Goal: Find specific page/section: Find specific page/section

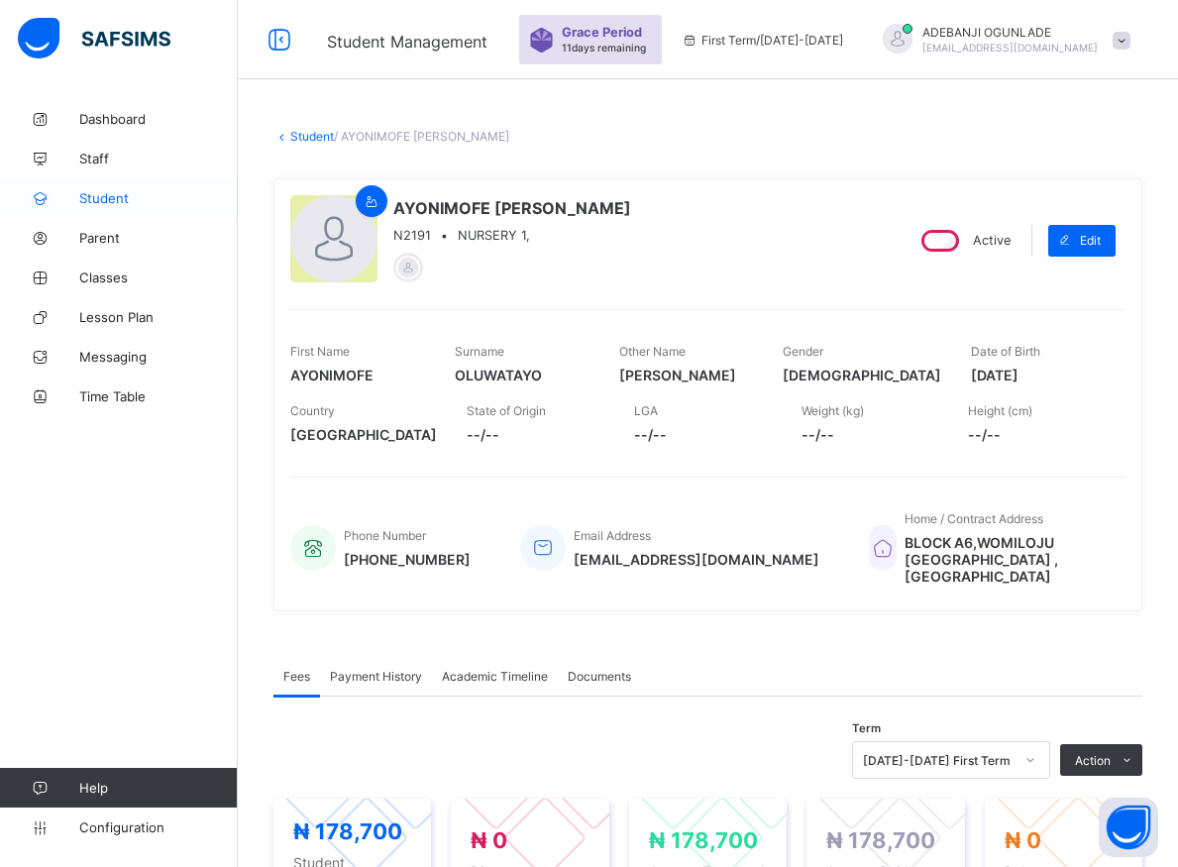
click at [113, 196] on span "Student" at bounding box center [158, 198] width 158 height 16
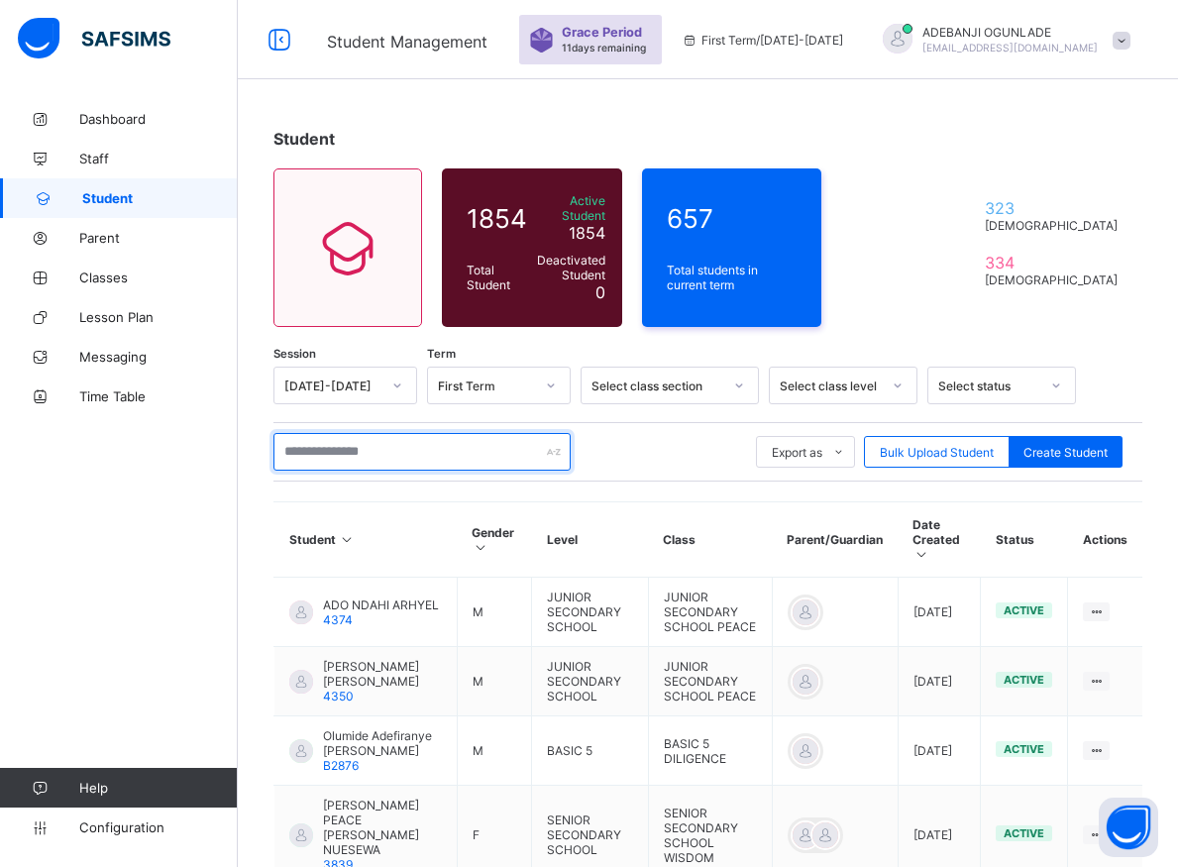
click at [342, 438] on input "text" at bounding box center [421, 452] width 297 height 38
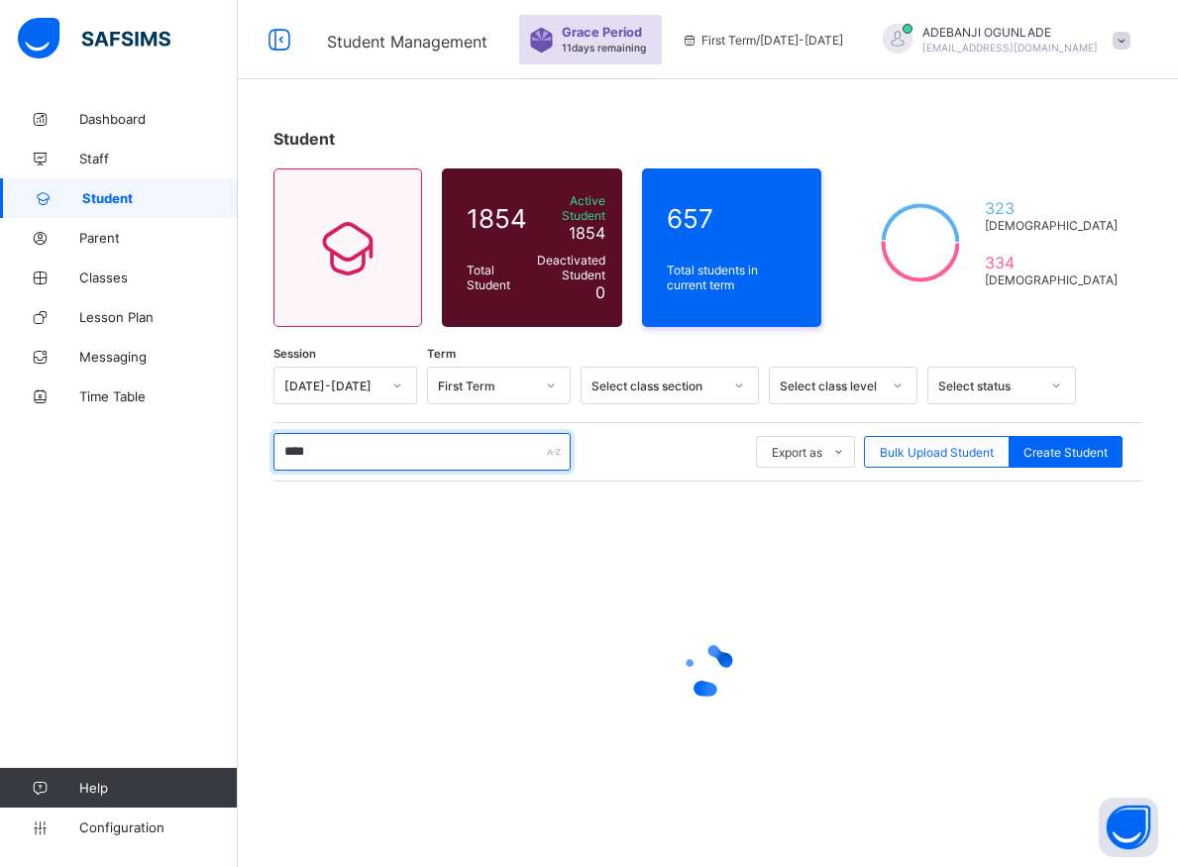
type input "*****"
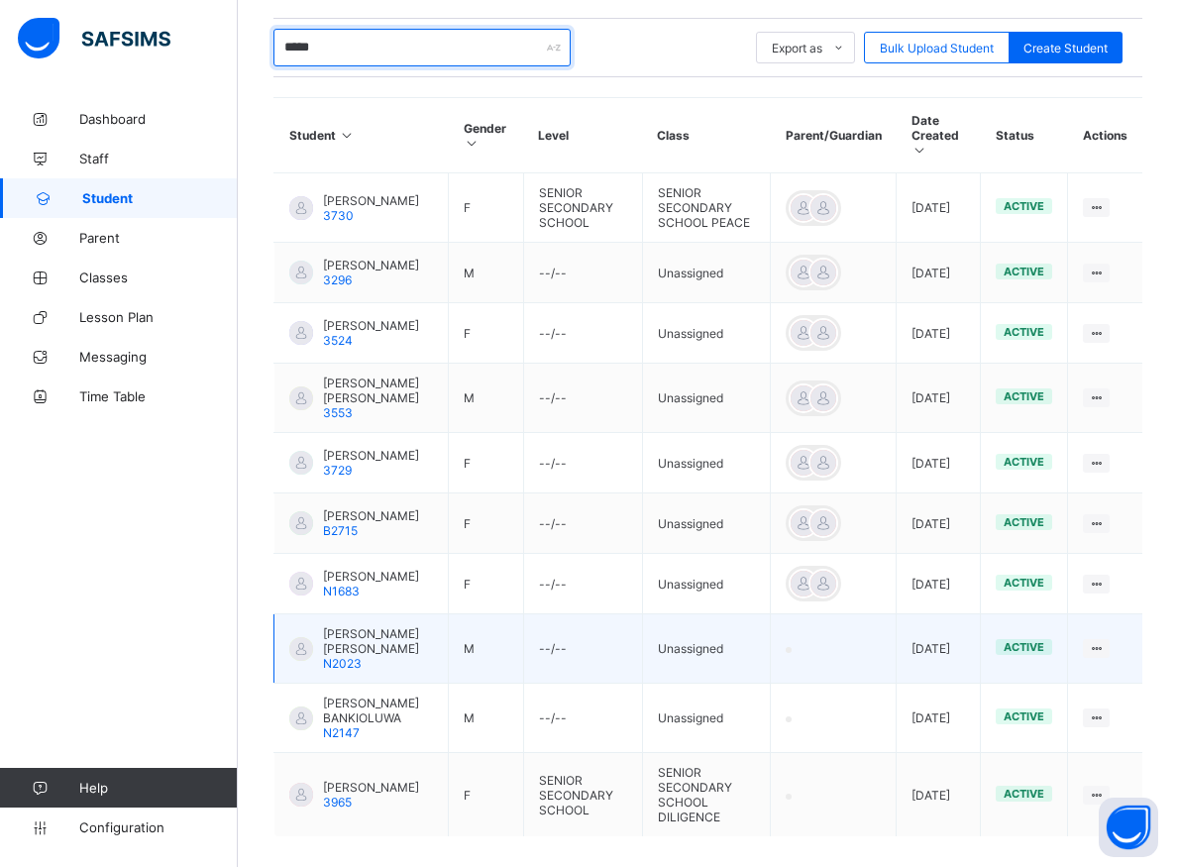
scroll to position [486, 0]
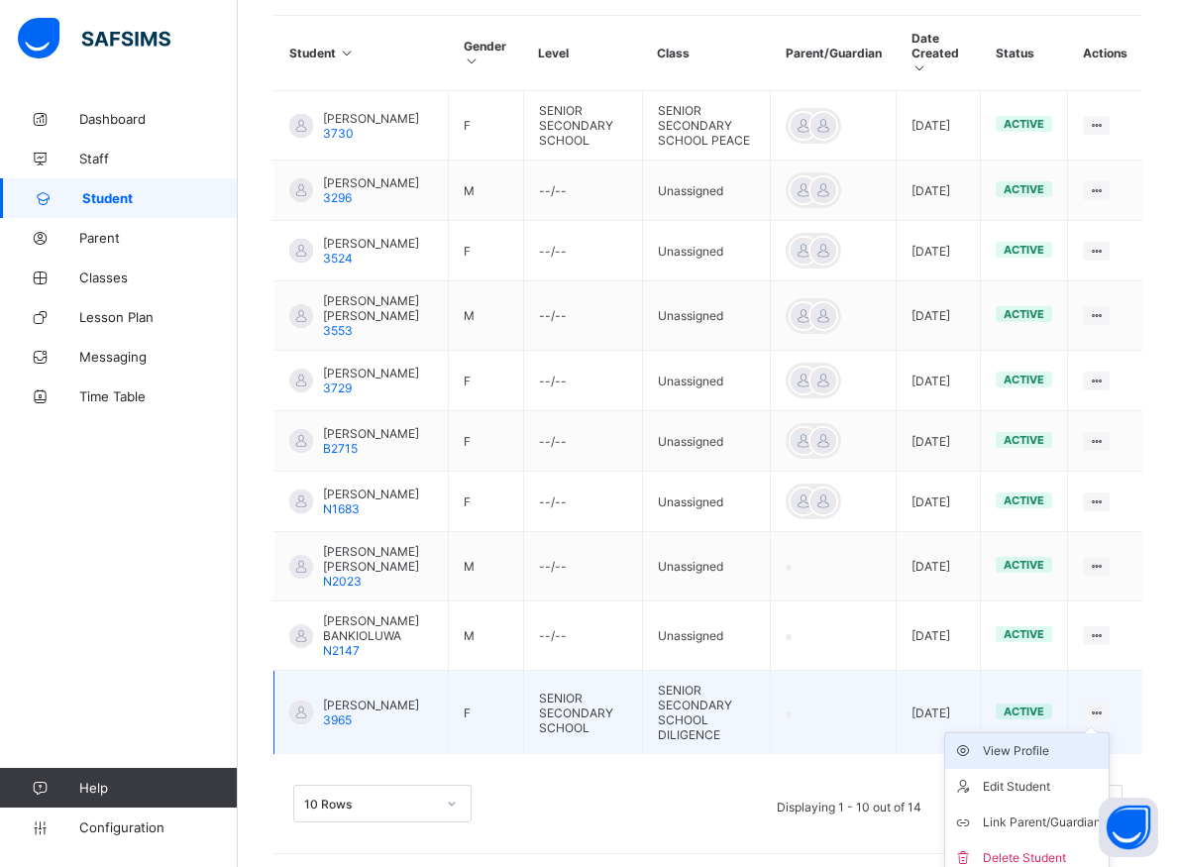
click at [1060, 743] on div "View Profile" at bounding box center [1042, 751] width 118 height 20
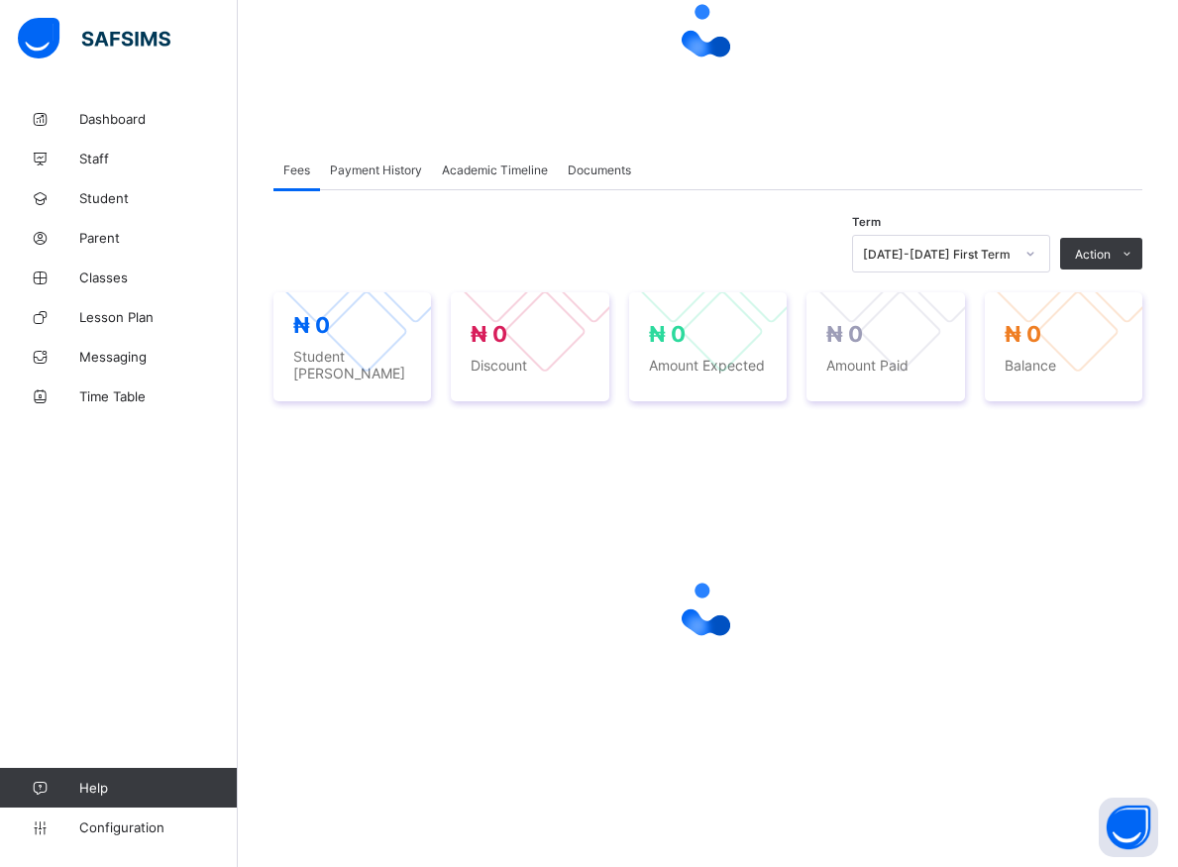
scroll to position [212, 0]
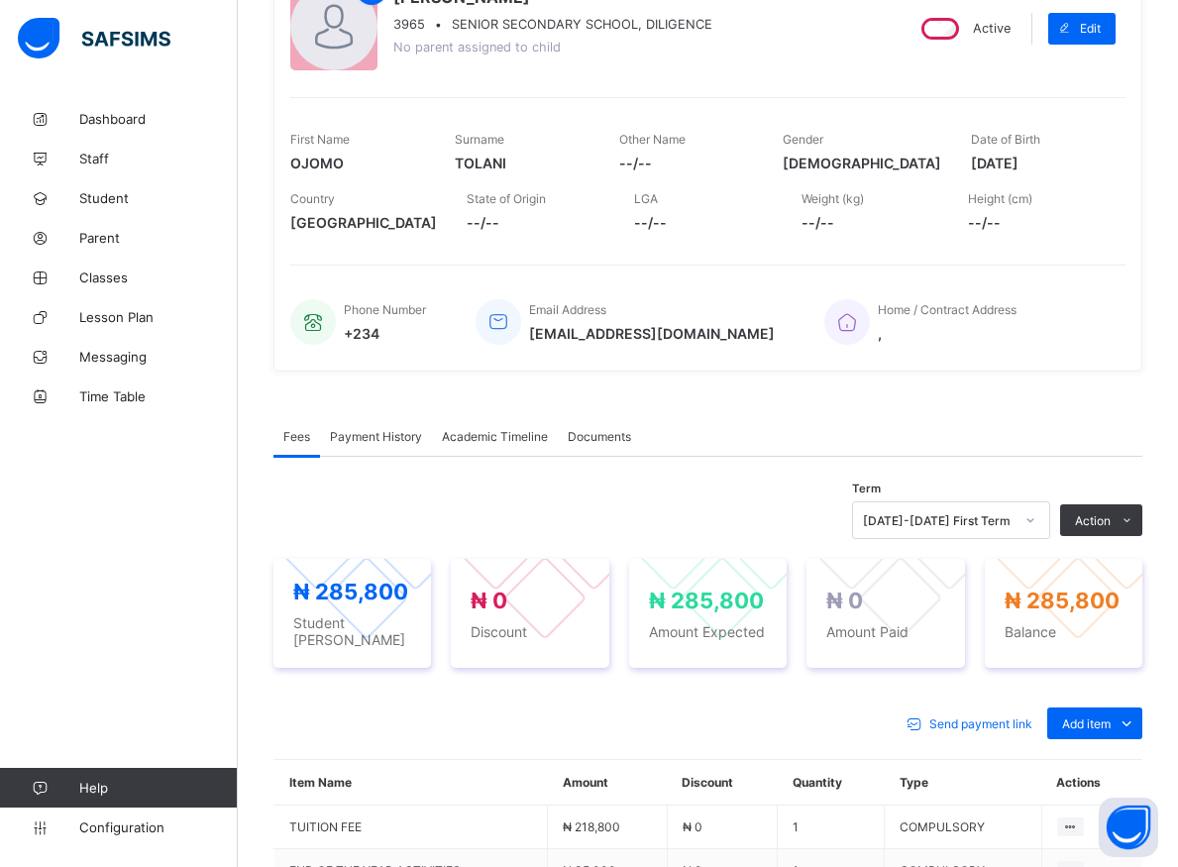
click at [1036, 515] on icon at bounding box center [1030, 520] width 12 height 20
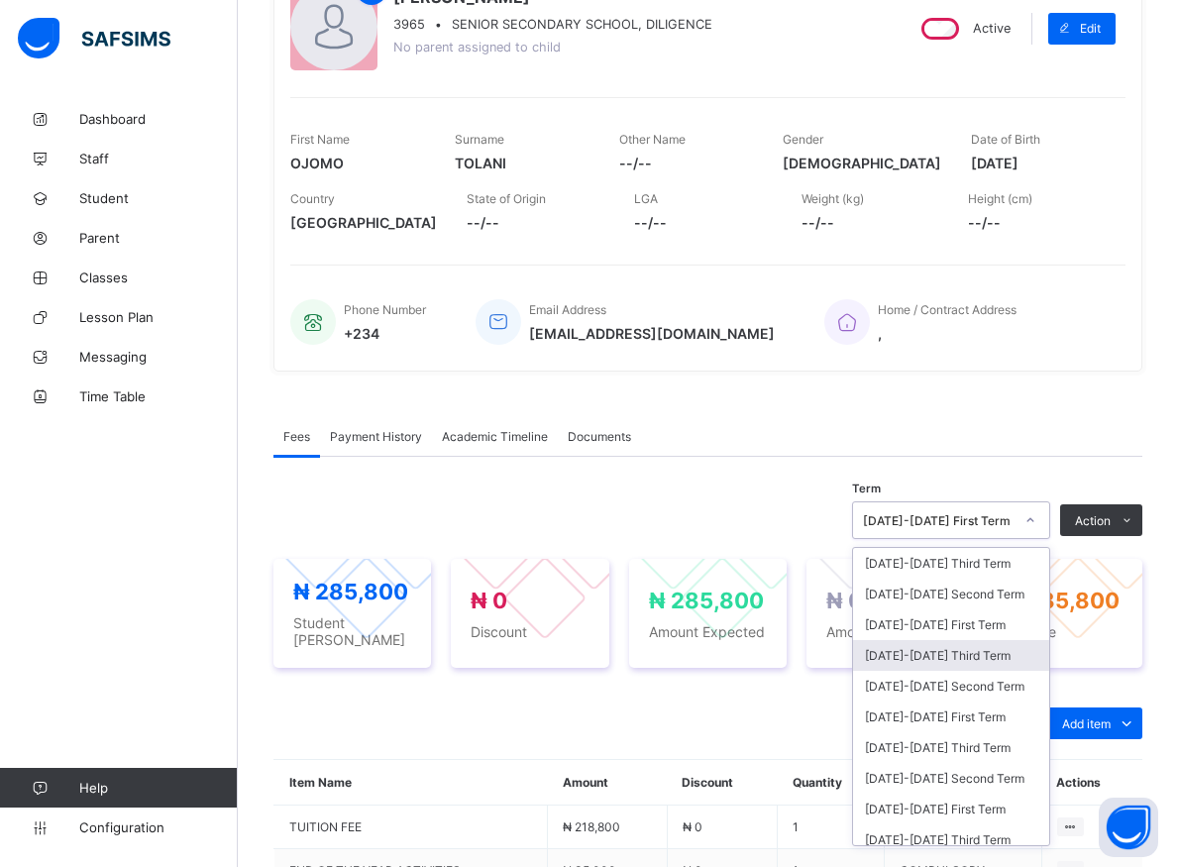
click at [955, 659] on div "[DATE]-[DATE] Third Term" at bounding box center [951, 655] width 196 height 31
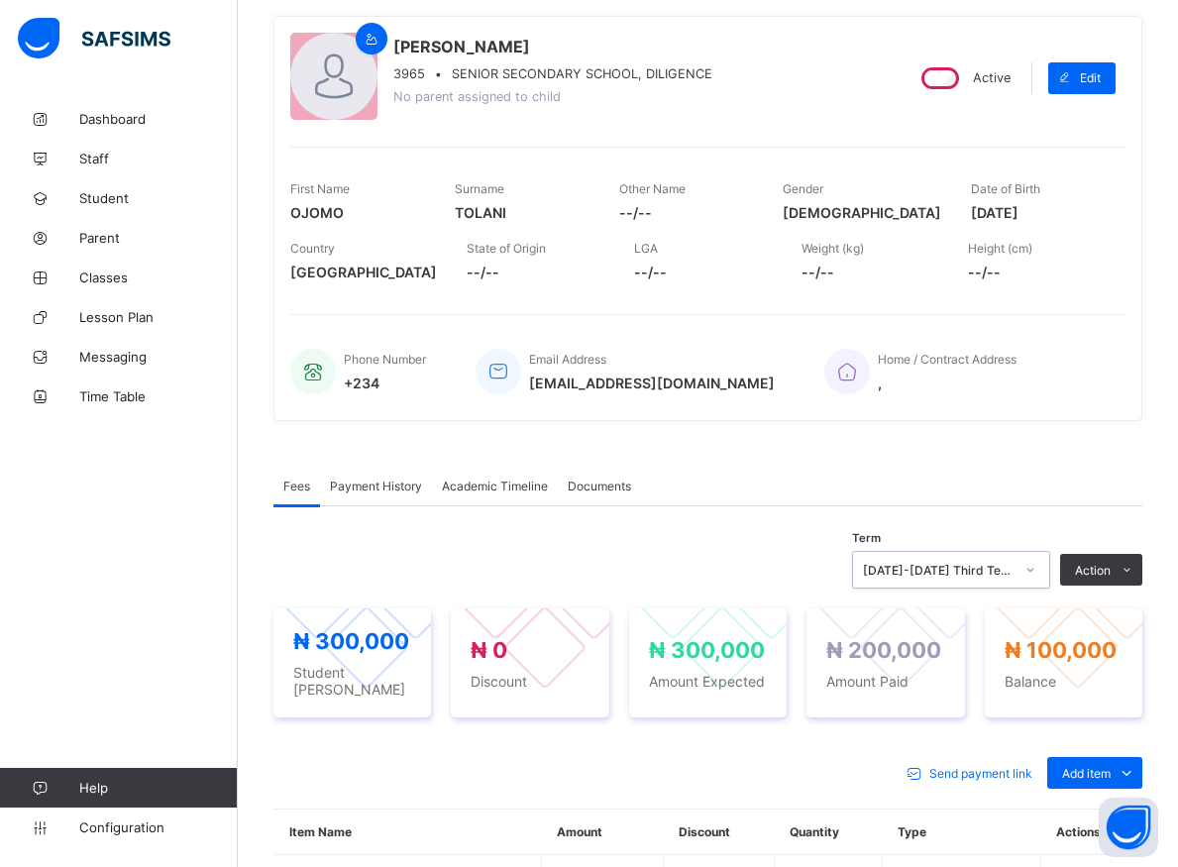
scroll to position [365, 0]
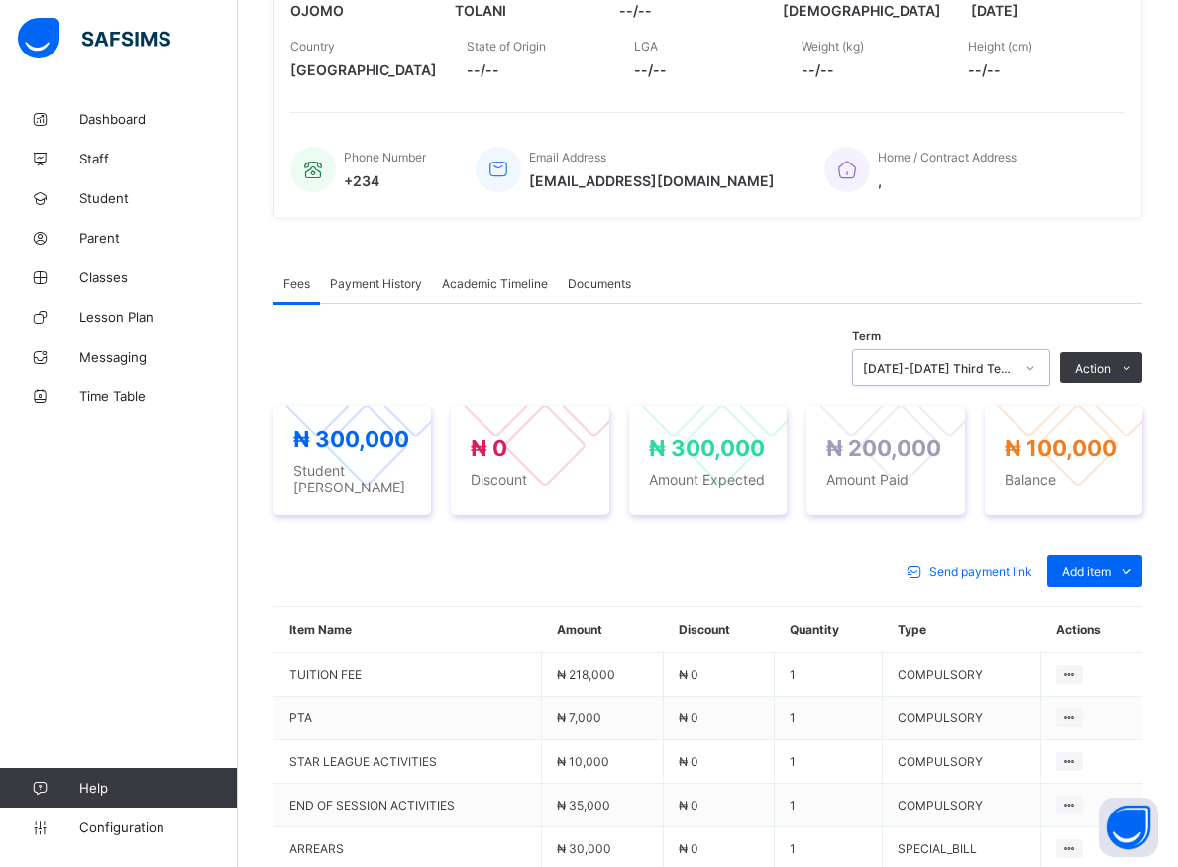
click at [1036, 369] on icon at bounding box center [1030, 368] width 12 height 20
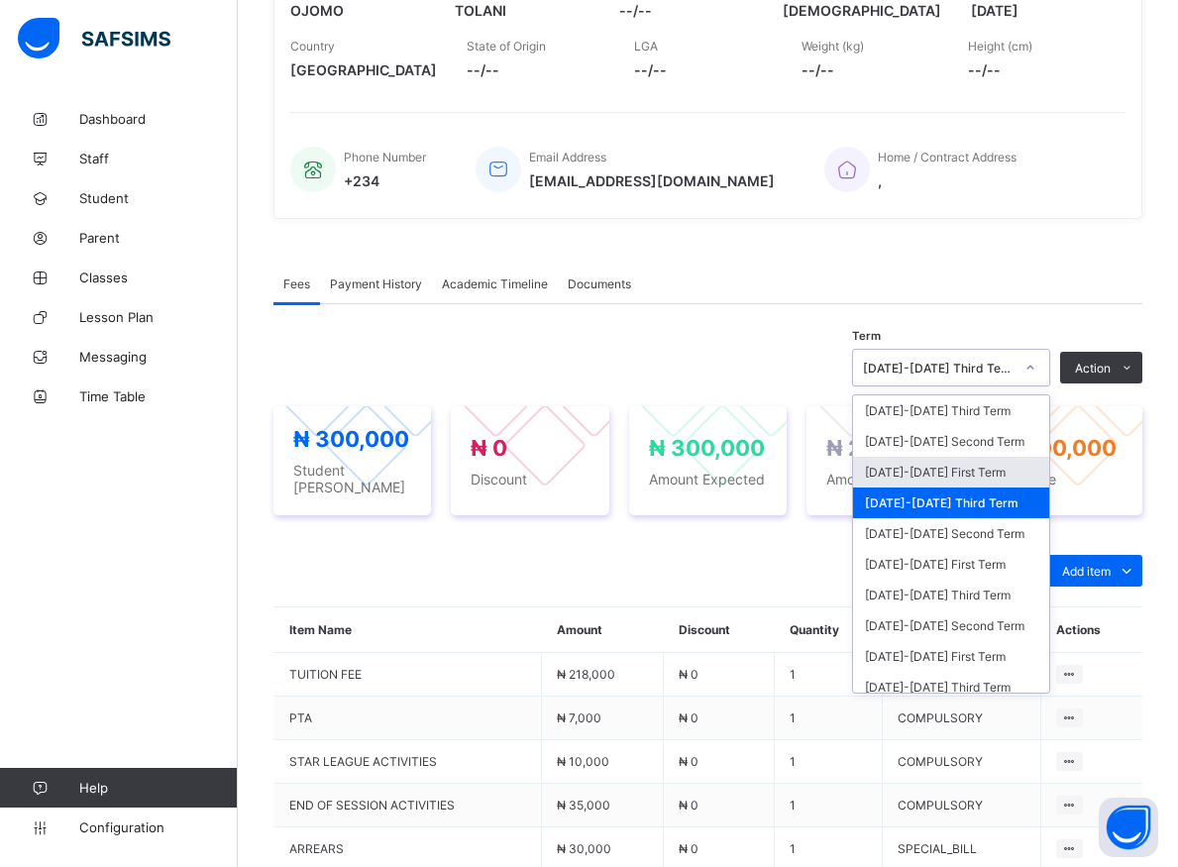
click at [966, 479] on div "[DATE]-[DATE] First Term" at bounding box center [951, 472] width 196 height 31
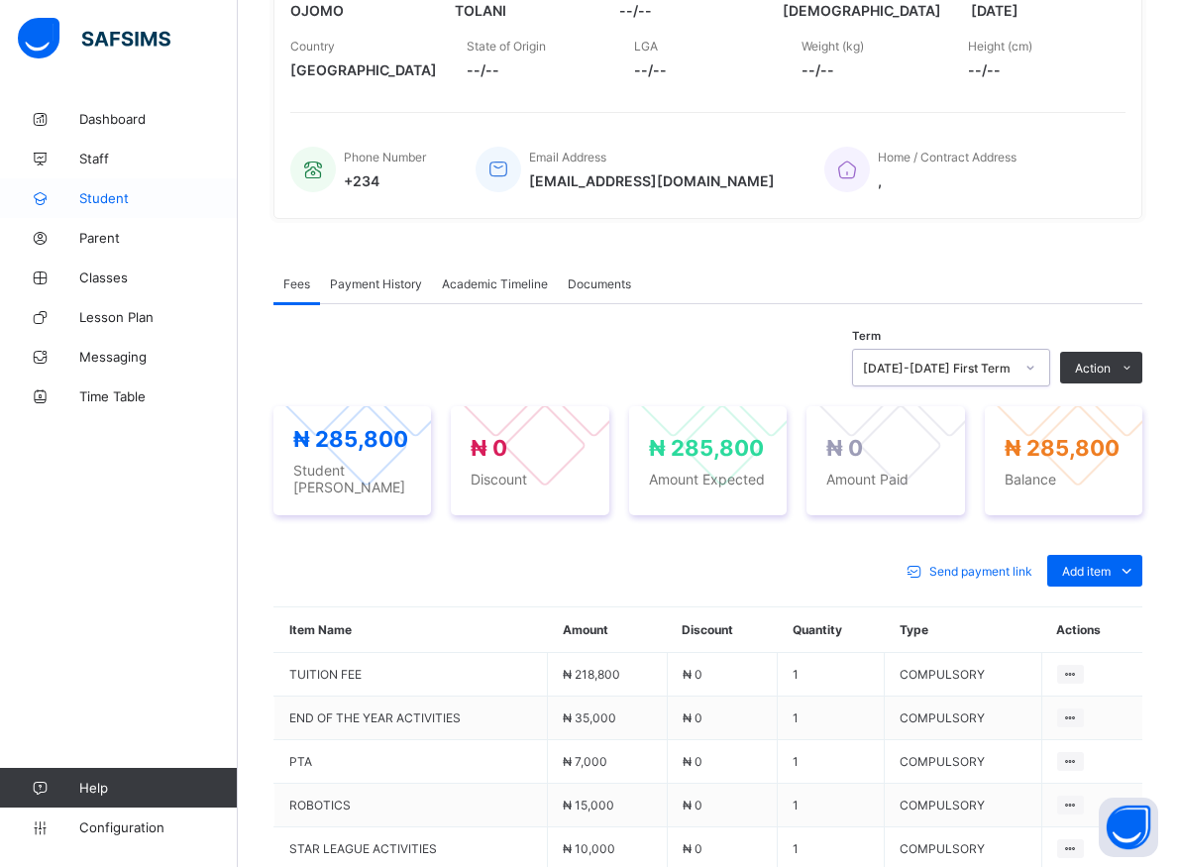
click at [111, 201] on span "Student" at bounding box center [158, 198] width 158 height 16
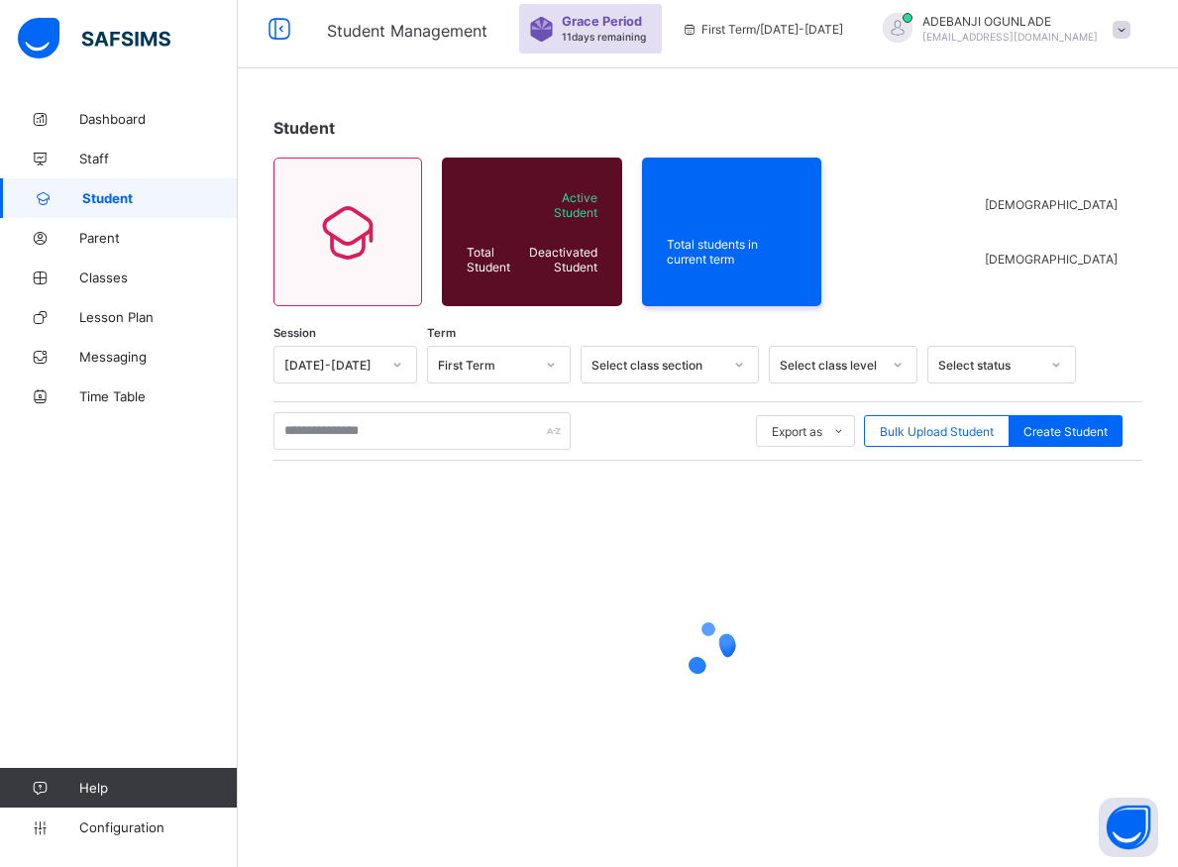
scroll to position [11, 0]
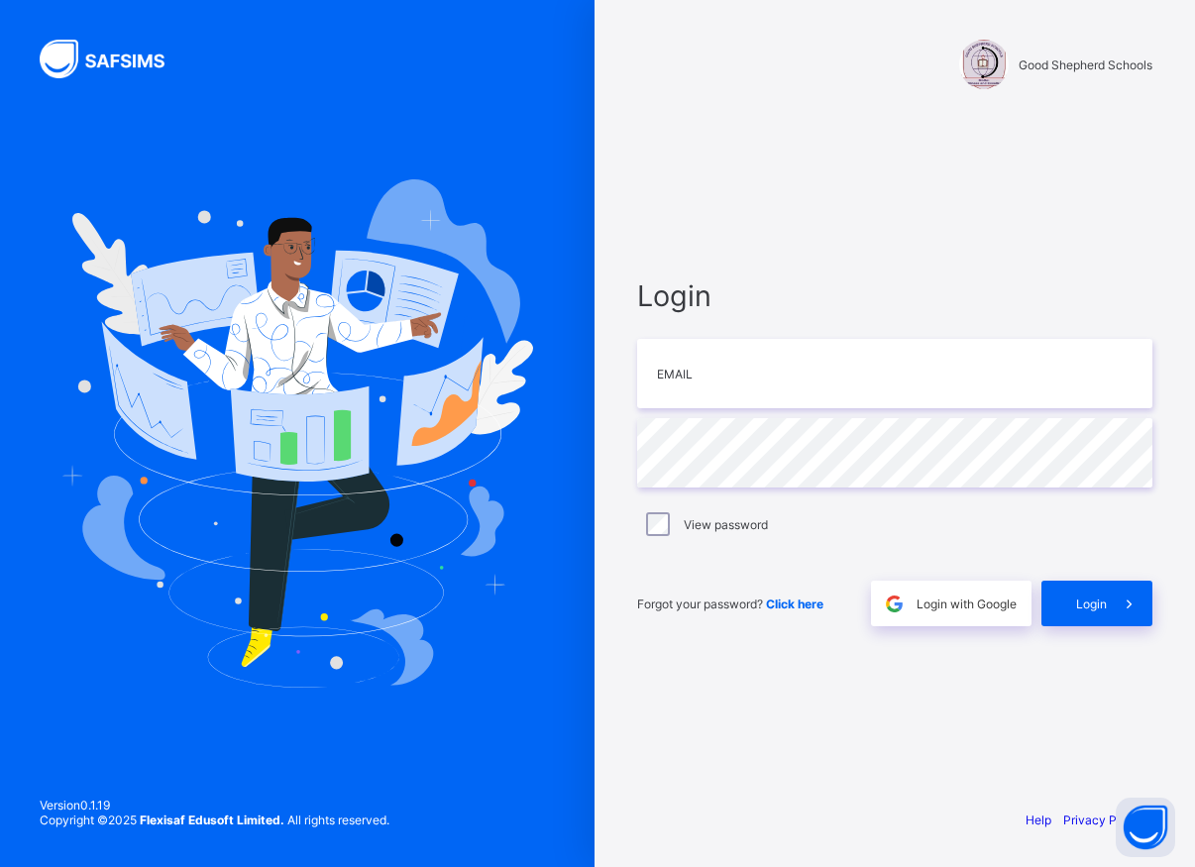
type input "**********"
